Goal: Check status

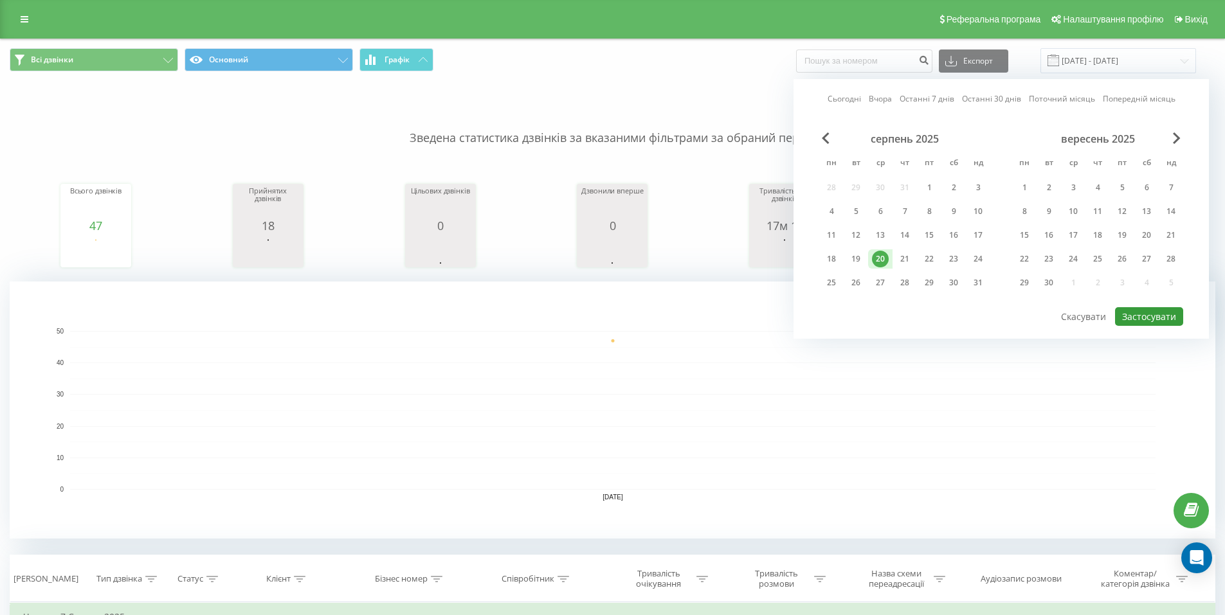
click at [1142, 312] on button "Застосувати" at bounding box center [1149, 316] width 68 height 19
type input "[DATE] - [DATE]"
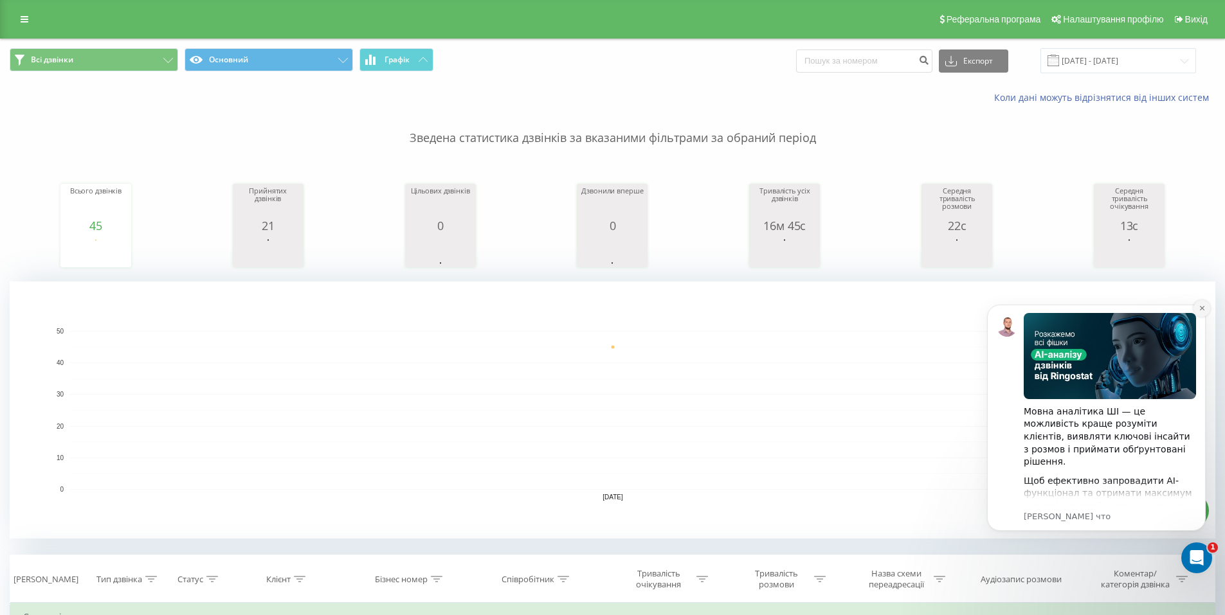
click at [1205, 307] on button "Dismiss notification" at bounding box center [1201, 308] width 17 height 17
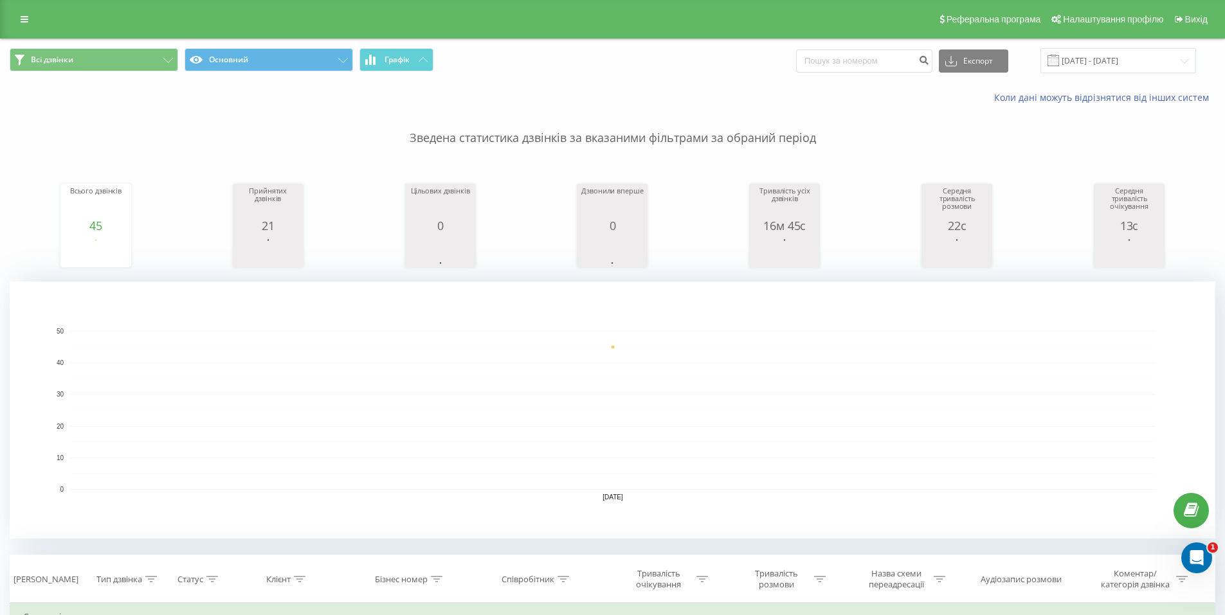
click at [817, 351] on rect "A chart." at bounding box center [612, 410] width 1085 height 159
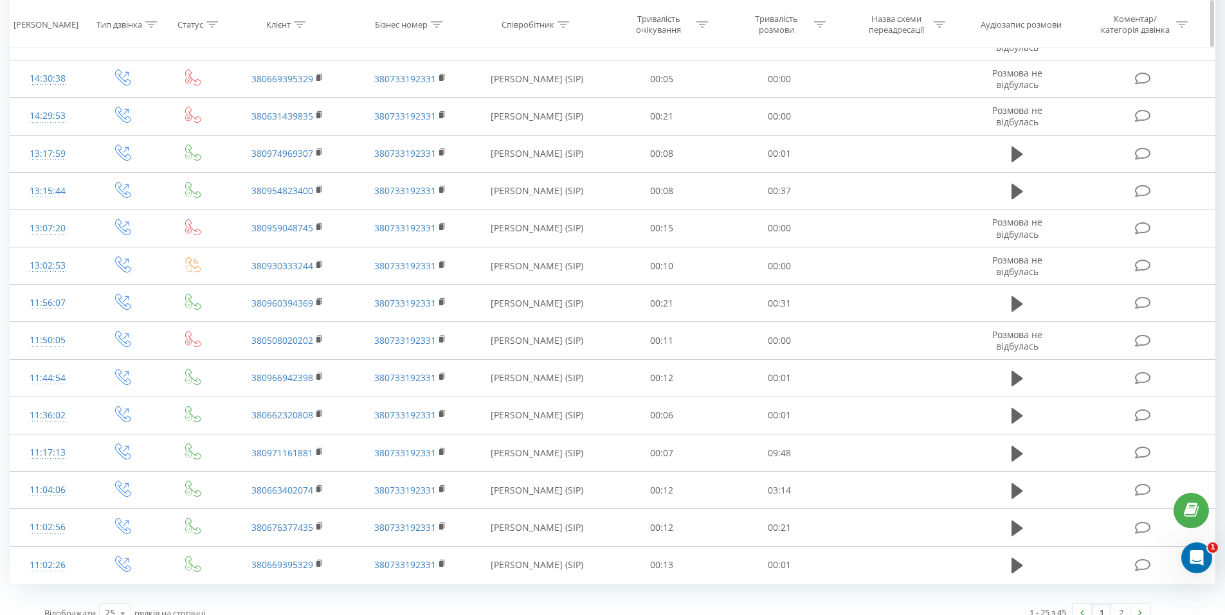
scroll to position [913, 0]
